Goal: Task Accomplishment & Management: Manage account settings

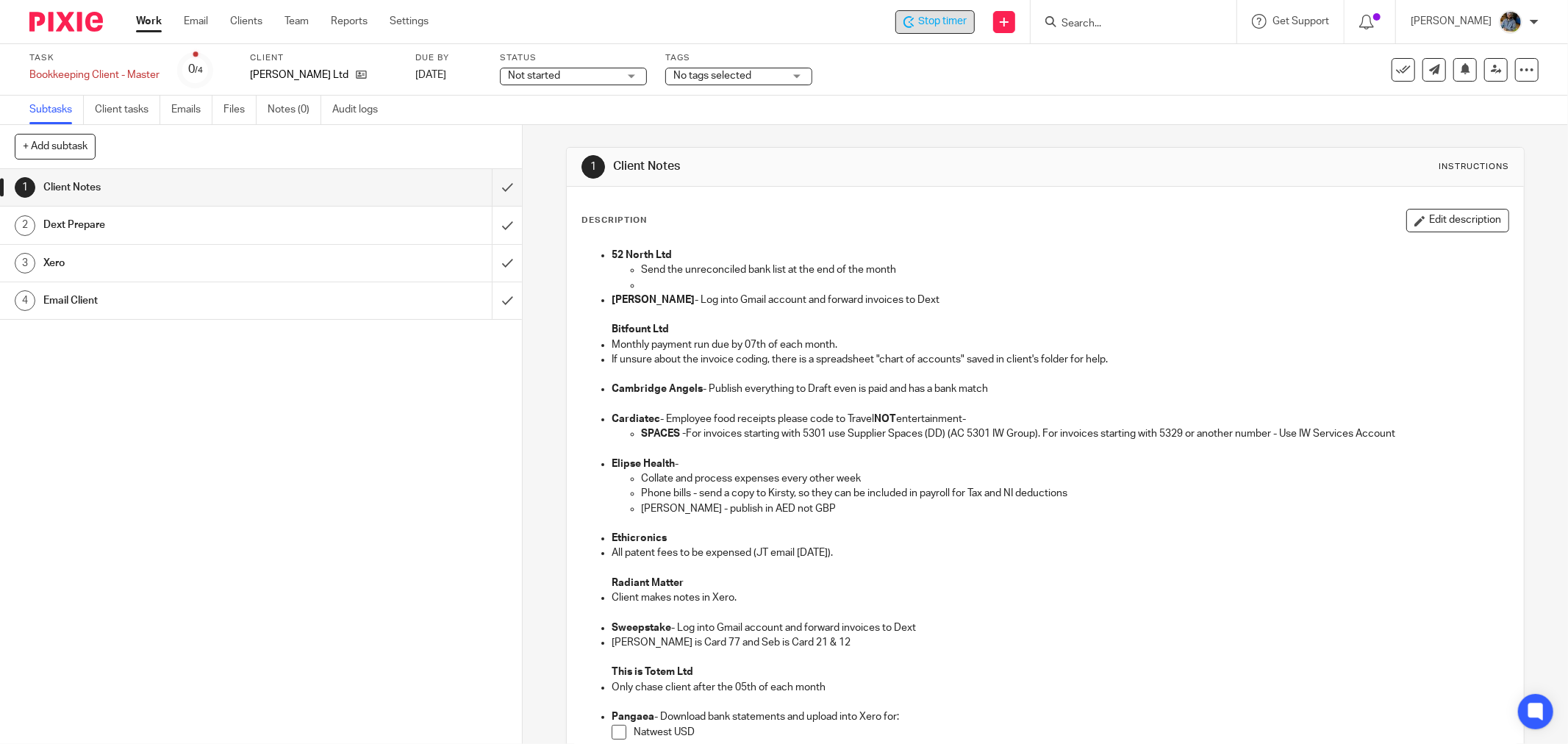
click at [958, 23] on span "Stop timer" at bounding box center [942, 22] width 49 height 16
click at [1396, 70] on icon at bounding box center [1403, 70] width 15 height 15
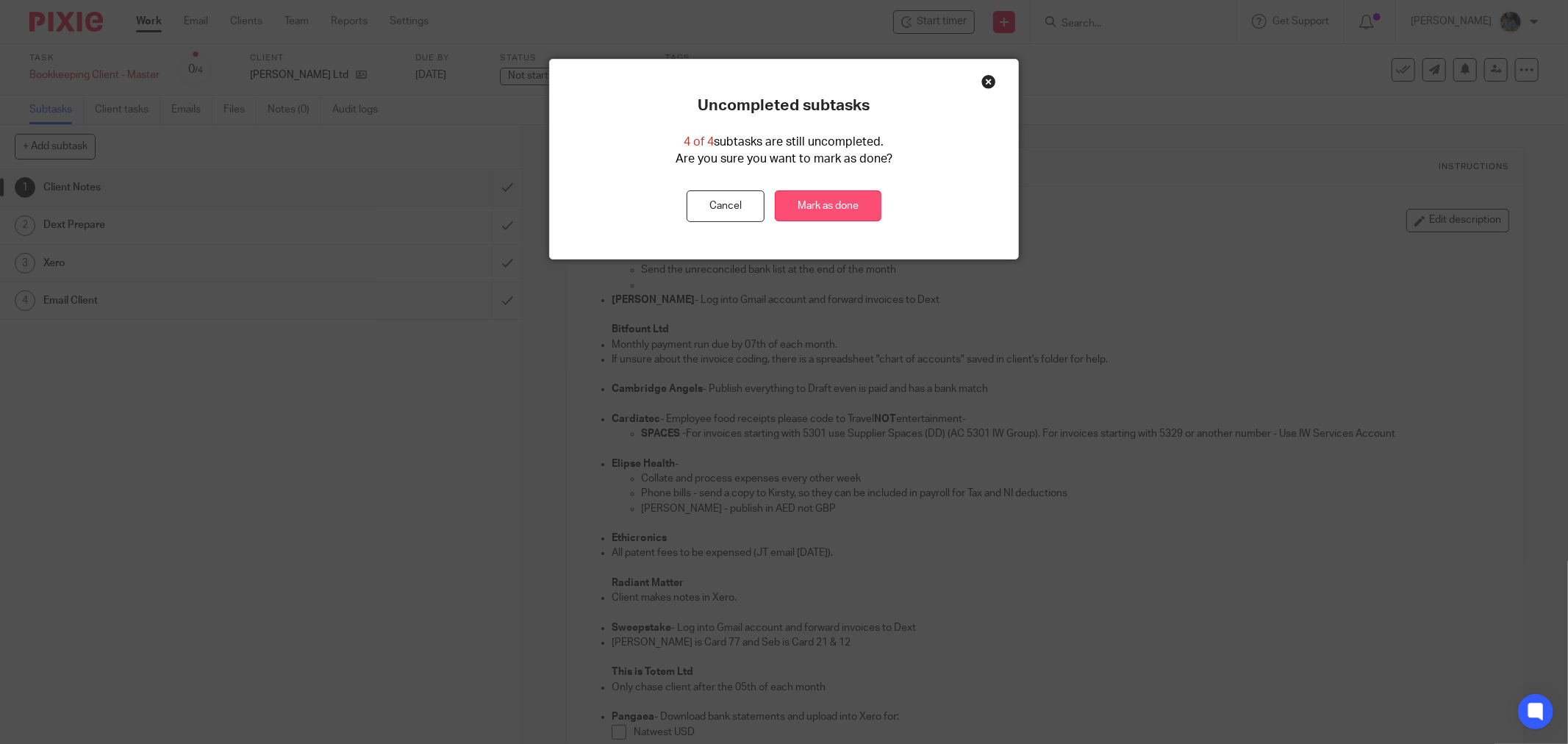
click at [834, 214] on link "Mark as done" at bounding box center [827, 206] width 107 height 31
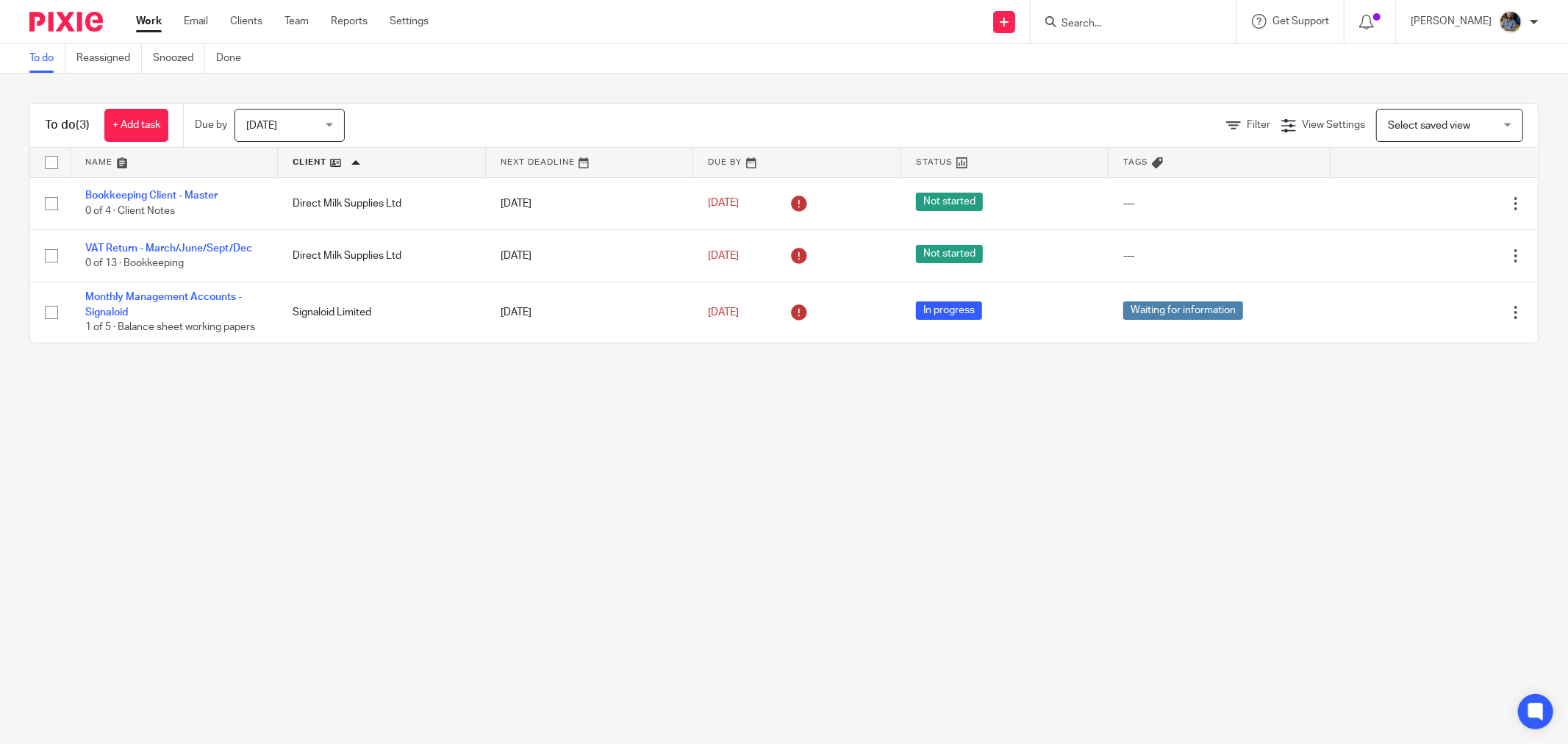
click at [471, 443] on main "To do Reassigned Snoozed Done To do (3) + Add task Due by [DATE] [DATE] [DATE] …" at bounding box center [784, 372] width 1568 height 744
click at [726, 65] on div "To do Reassigned Snoozed Done" at bounding box center [784, 59] width 1568 height 30
click at [544, 122] on div "Filter View Settings View Settings Manage saved views Select saved view Select …" at bounding box center [954, 125] width 1168 height 33
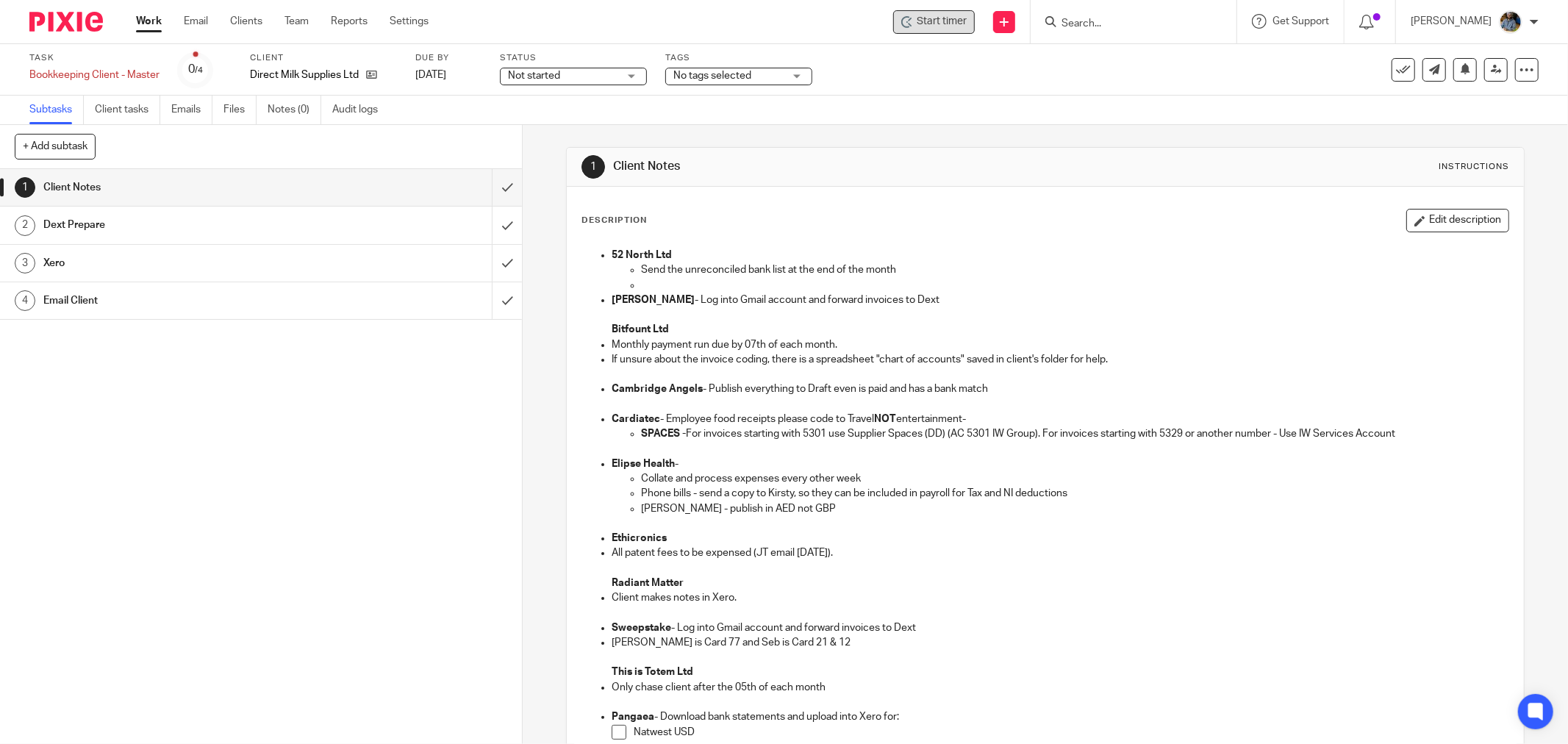
click at [935, 32] on div "Start timer" at bounding box center [933, 22] width 82 height 23
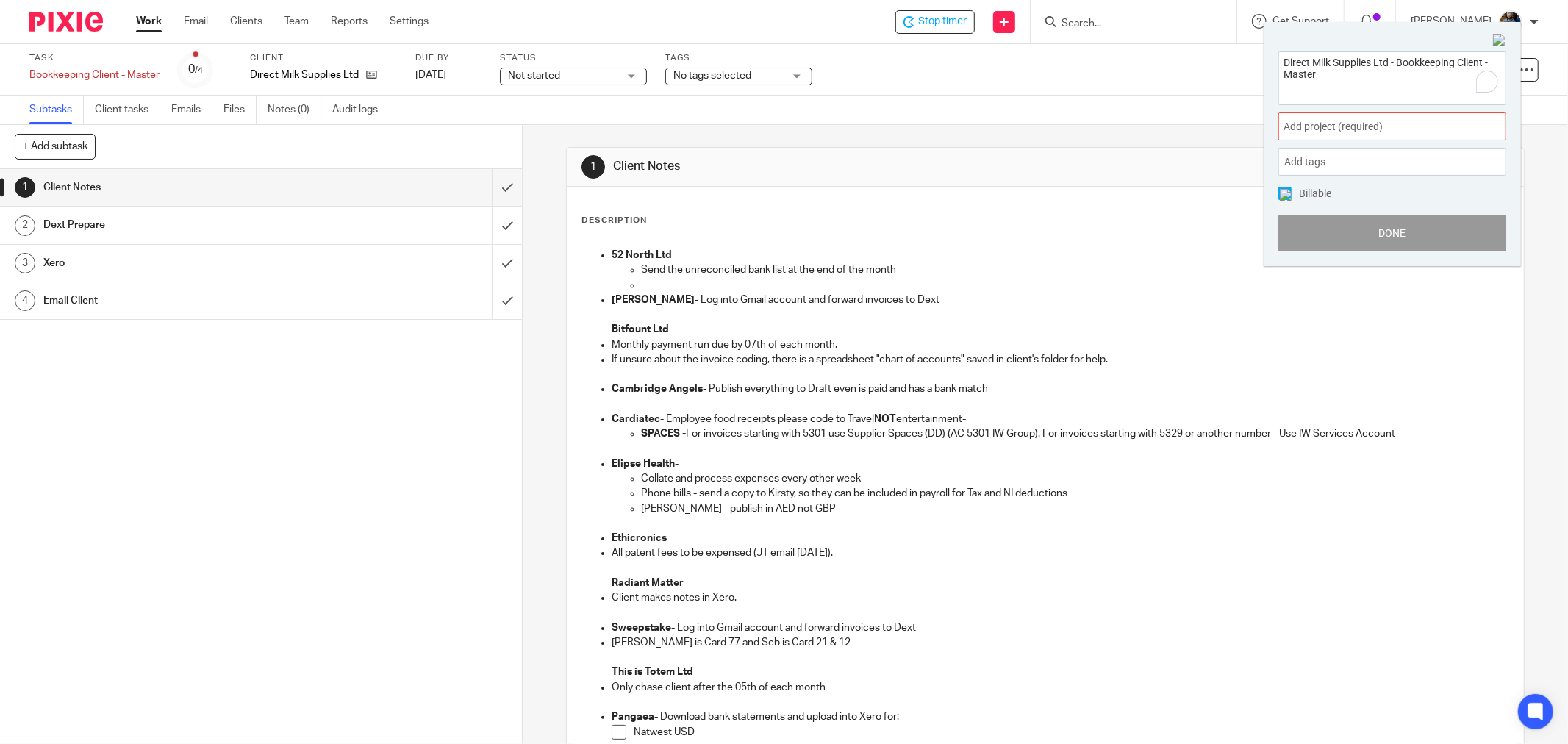
click at [1405, 122] on span "Add project (required) :" at bounding box center [1376, 127] width 185 height 16
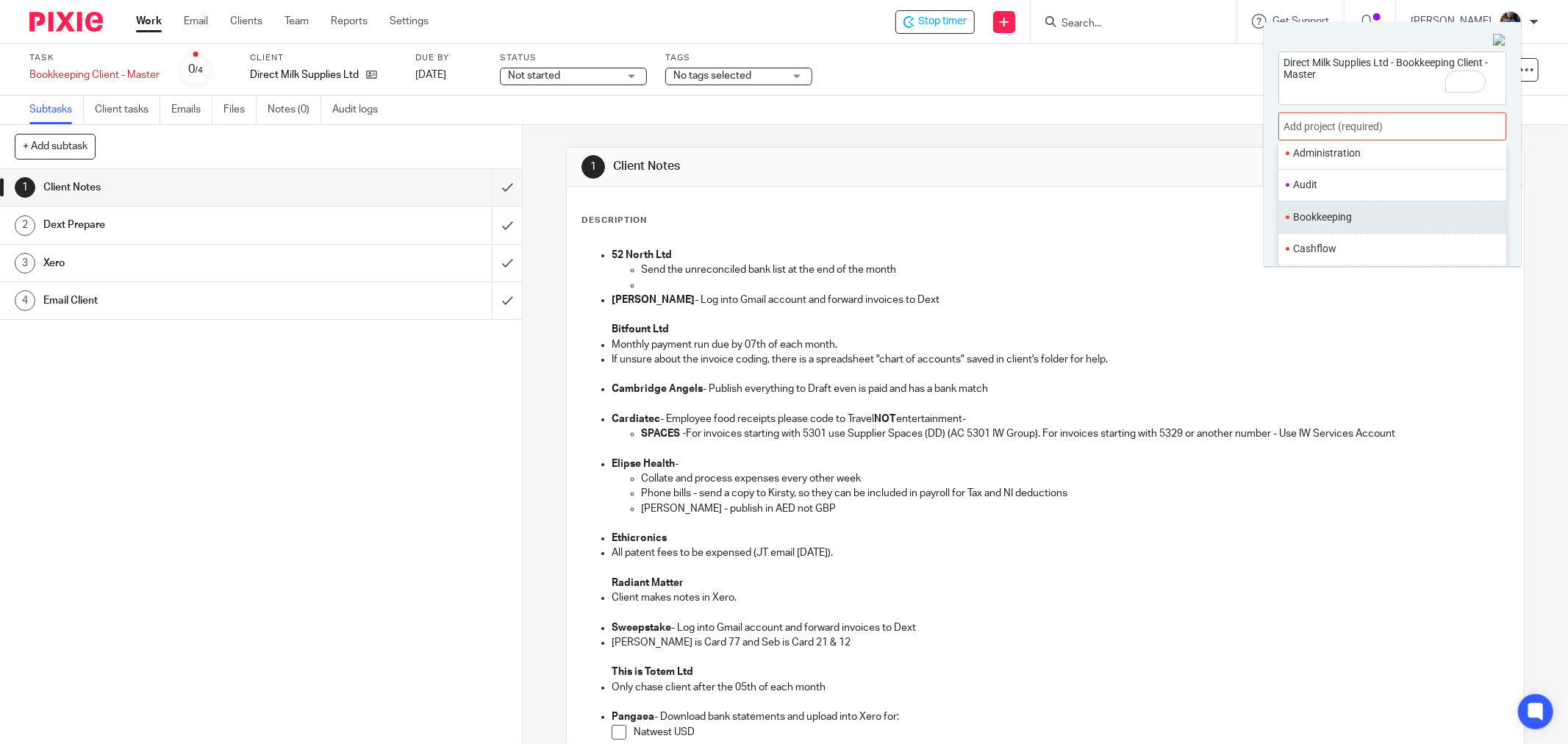
click at [1348, 211] on li "Bookkeeping" at bounding box center [1389, 217] width 192 height 16
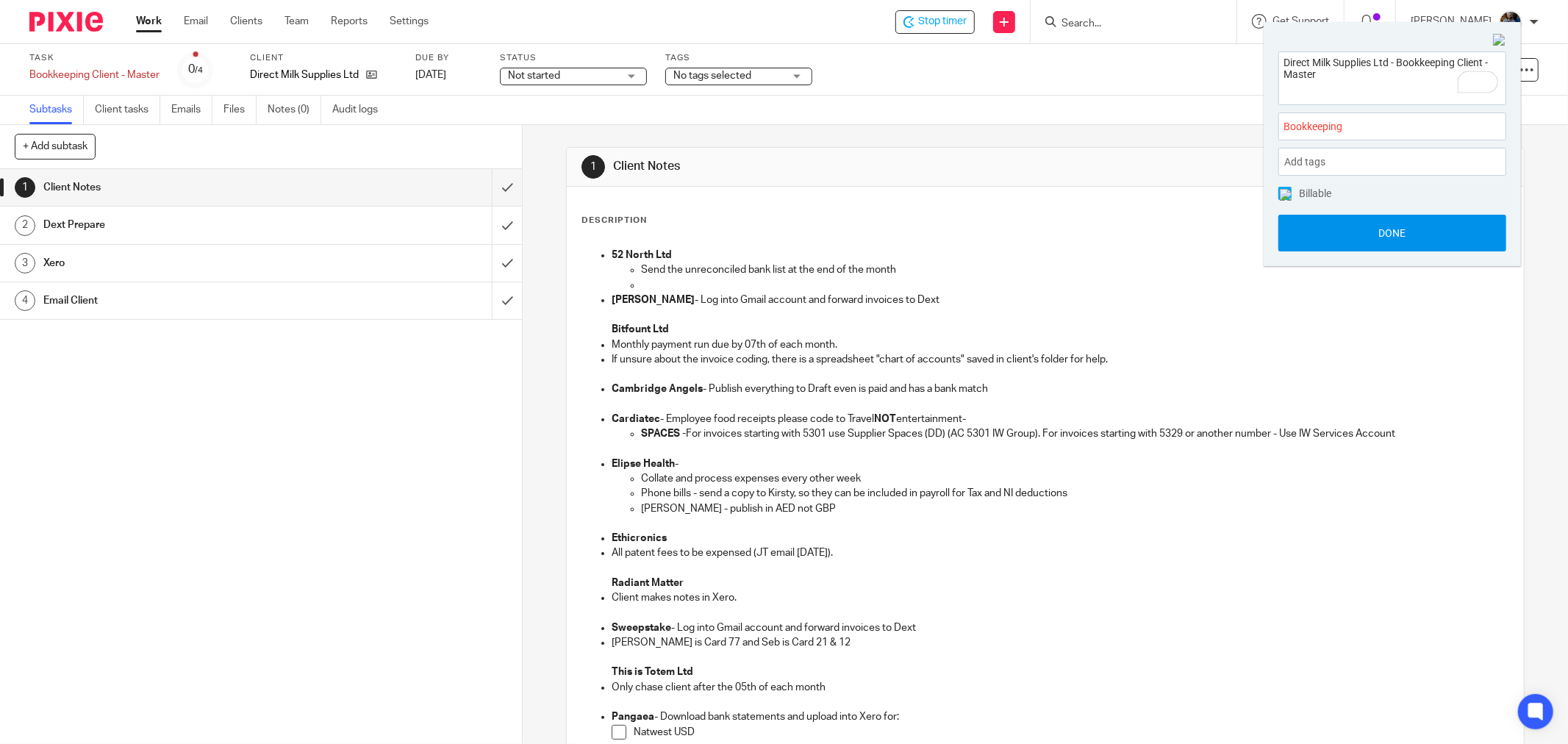
click at [1376, 233] on button "Done" at bounding box center [1392, 233] width 228 height 36
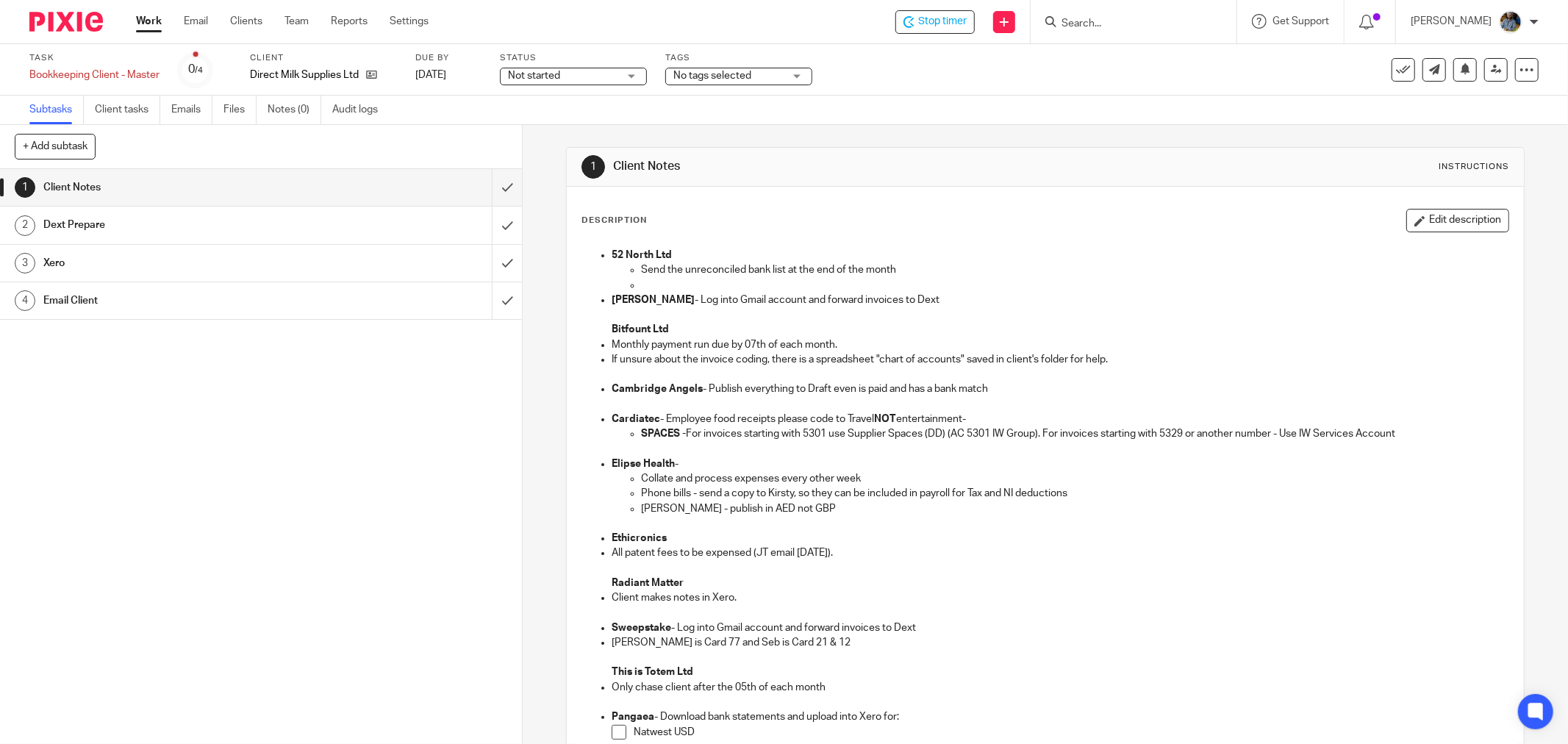
drag, startPoint x: 1003, startPoint y: 241, endPoint x: 373, endPoint y: 238, distance: 630.0
click at [999, 241] on div "52 North Ltd Send the unreconciled bank list at the end of the month Bolin Webb…" at bounding box center [1045, 584] width 941 height 688
click at [1307, 478] on p "Collate and process expenses every other week" at bounding box center [1075, 478] width 867 height 15
click at [1230, 428] on p "SPACES - For invoices starting with 5301 use Supplier Spaces (DD) (AC 5301 IW G…" at bounding box center [1075, 434] width 867 height 15
click at [871, 230] on div "Description Edit description" at bounding box center [1045, 220] width 928 height 23
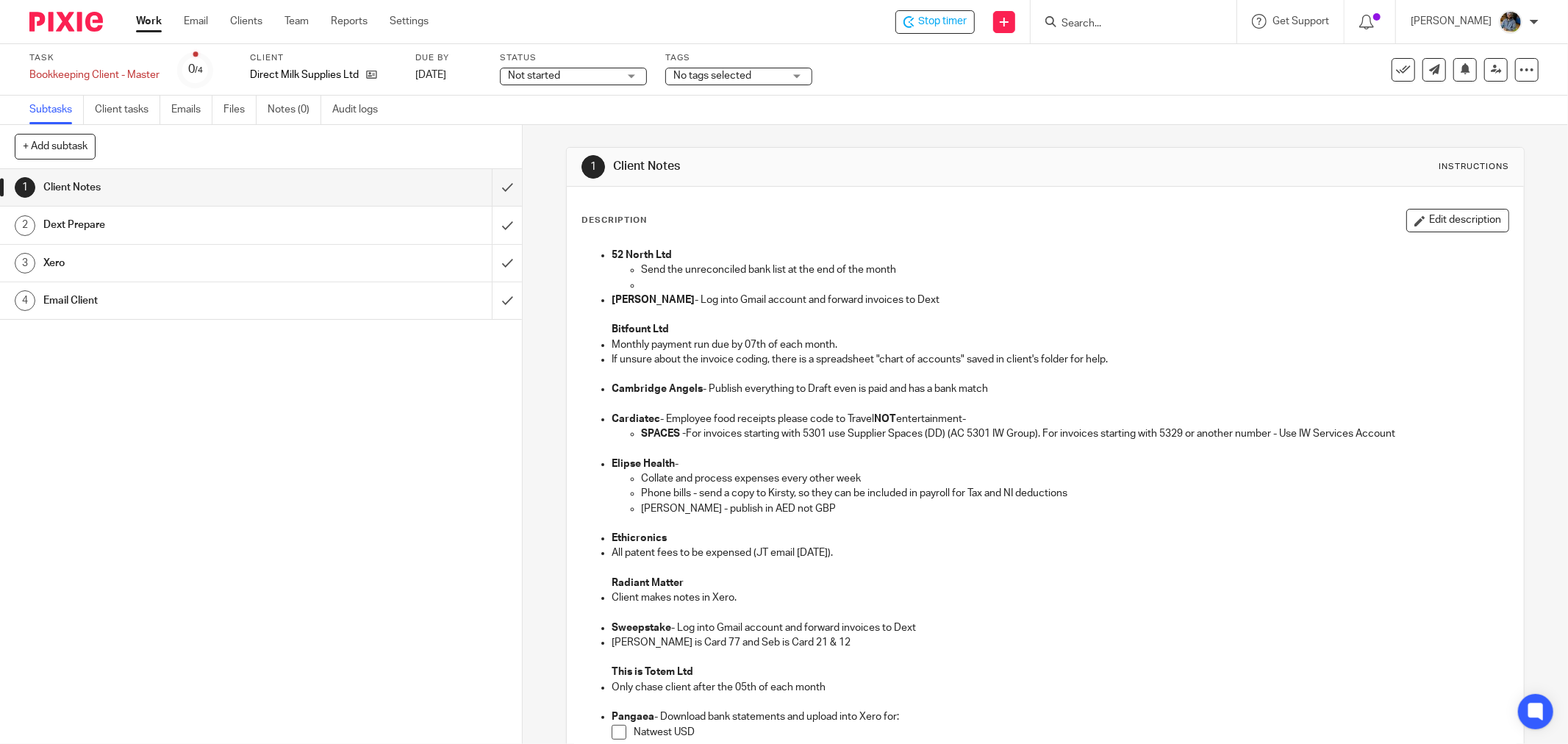
click at [952, 180] on div "1 Client Notes Instructions" at bounding box center [1045, 167] width 957 height 39
click at [913, 177] on div "1 Client Notes Instructions" at bounding box center [1045, 167] width 957 height 39
click at [880, 230] on div "Description Edit description" at bounding box center [1045, 220] width 928 height 23
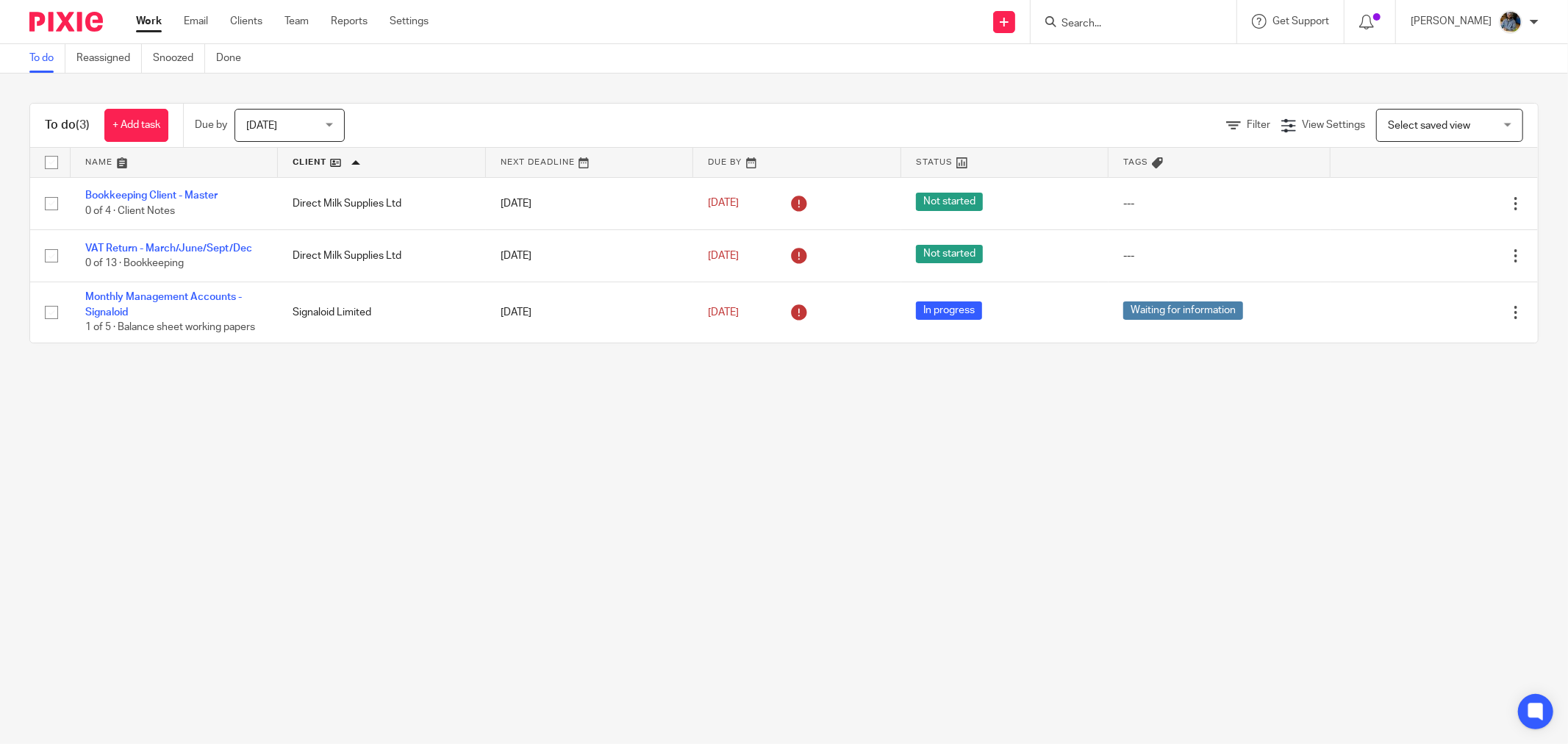
click at [463, 463] on main "To do Reassigned Snoozed Done To do (3) + Add task Due by Today Today Today Tom…" at bounding box center [784, 372] width 1568 height 744
drag, startPoint x: 784, startPoint y: 494, endPoint x: 709, endPoint y: 472, distance: 78.2
click at [788, 493] on main "To do Reassigned Snoozed Done To do (3) + Add task Due by [DATE] [DATE] [DATE] …" at bounding box center [784, 372] width 1568 height 744
drag, startPoint x: 507, startPoint y: 571, endPoint x: 496, endPoint y: 550, distance: 23.7
click at [501, 559] on main "To do Reassigned Snoozed Done To do (3) + Add task Due by [DATE] [DATE] [DATE] …" at bounding box center [784, 372] width 1568 height 744
